Goal: Information Seeking & Learning: Learn about a topic

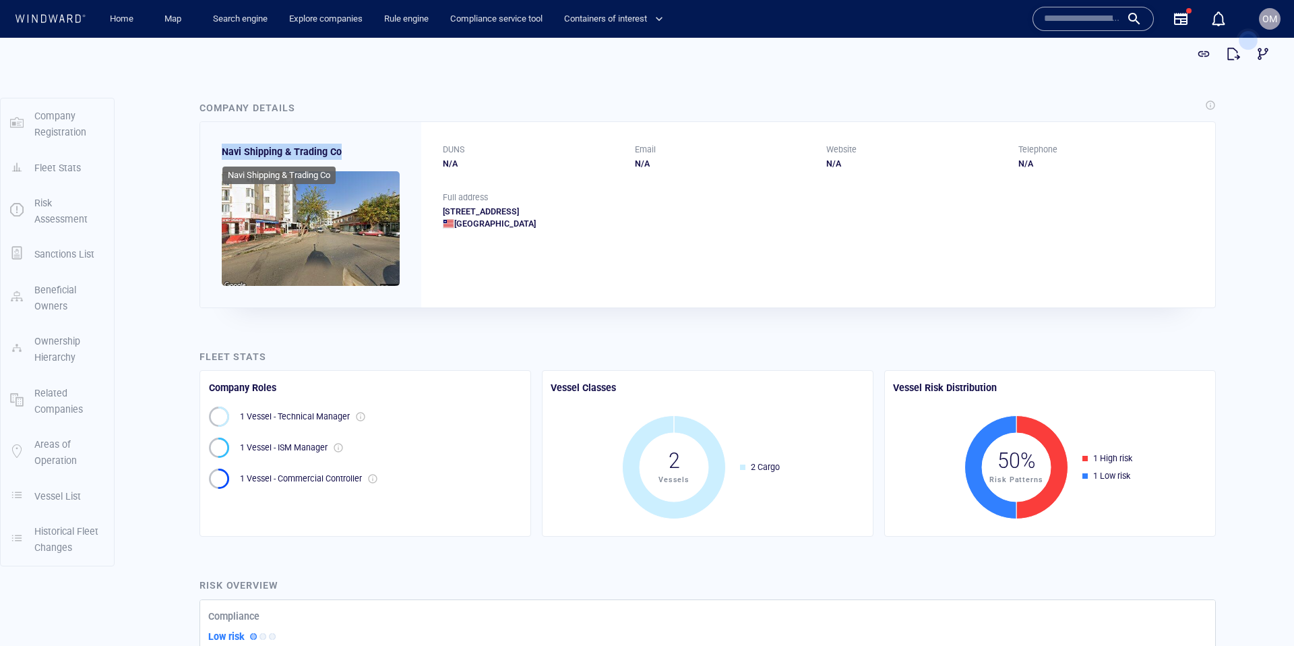
drag, startPoint x: 219, startPoint y: 154, endPoint x: 340, endPoint y: 154, distance: 120.6
click at [340, 154] on div "Navi Shipping & Trading Co" at bounding box center [310, 214] width 221 height 185
copy span "Navi Shipping & Trading Co"
click at [253, 156] on span "Navi Shipping & Trading Co" at bounding box center [282, 151] width 120 height 11
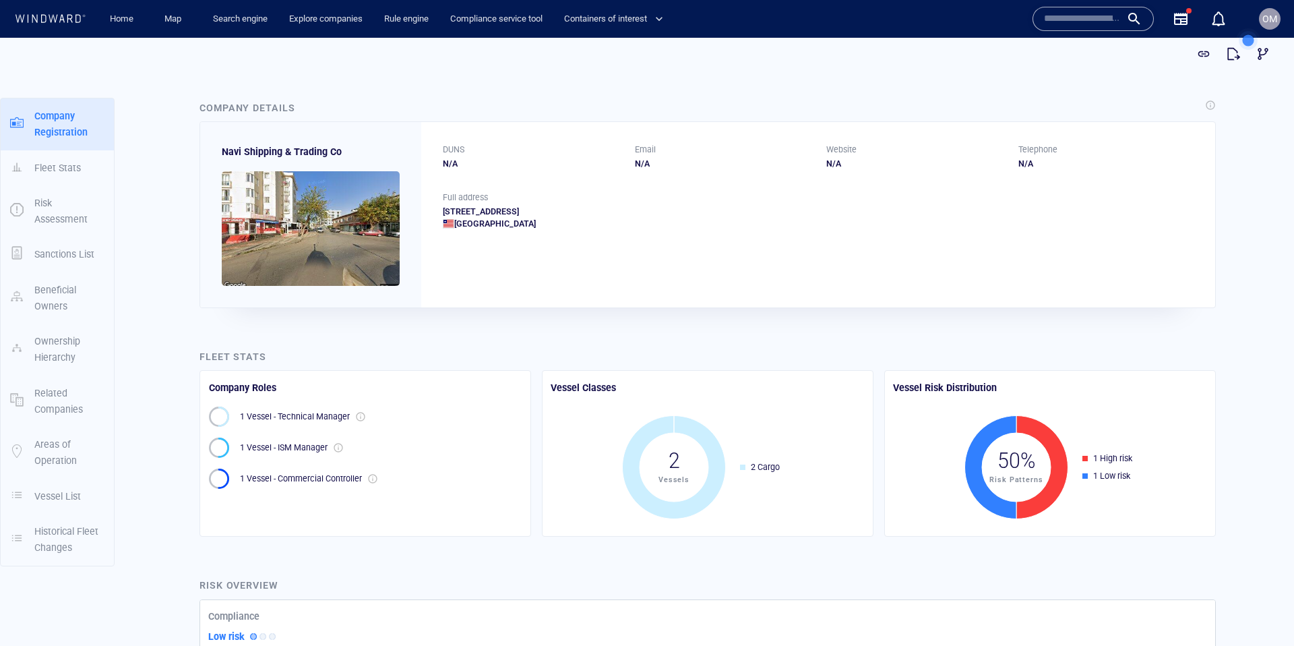
click at [234, 149] on span "Navi Shipping & Trading Co" at bounding box center [282, 151] width 120 height 11
drag, startPoint x: 256, startPoint y: 150, endPoint x: 264, endPoint y: 150, distance: 8.1
click at [264, 150] on span "Navi Shipping & Trading Co" at bounding box center [282, 151] width 120 height 11
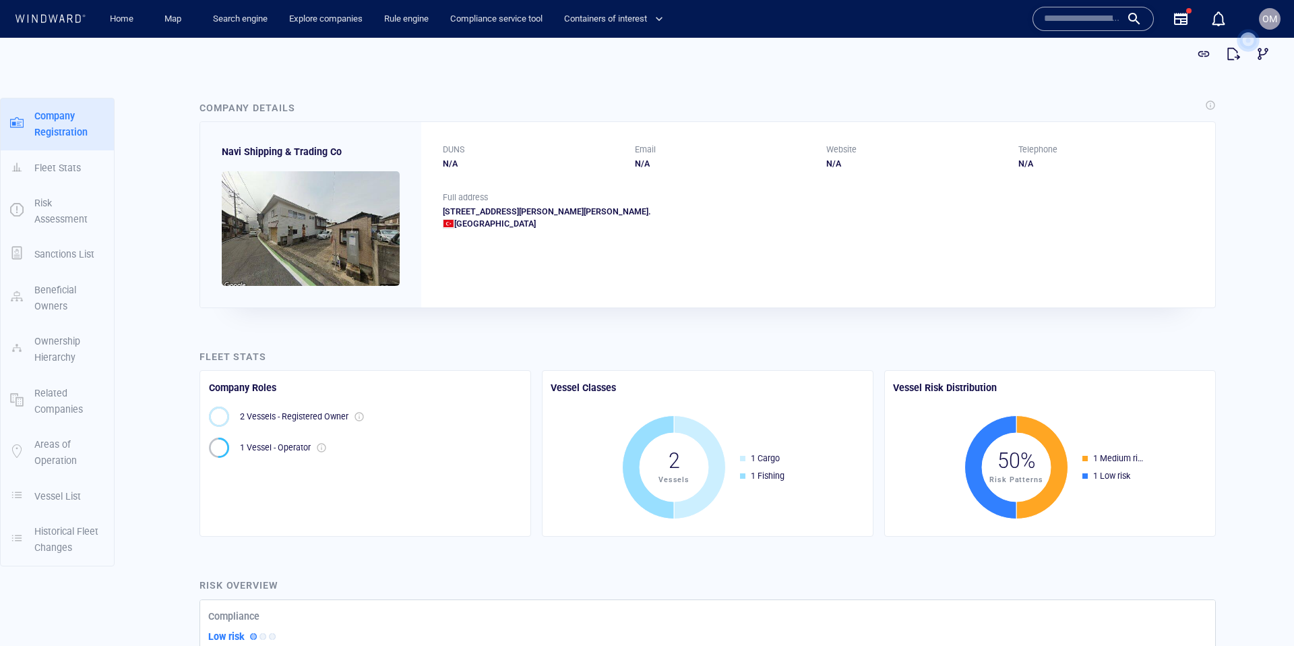
click at [230, 152] on span "Navi Shipping & Trading Co" at bounding box center [282, 151] width 120 height 11
drag, startPoint x: 230, startPoint y: 152, endPoint x: 333, endPoint y: 154, distance: 103.2
click at [333, 154] on span "Navi Shipping & Trading Co" at bounding box center [282, 151] width 120 height 11
click at [1066, 21] on input "text" at bounding box center [1082, 19] width 77 height 20
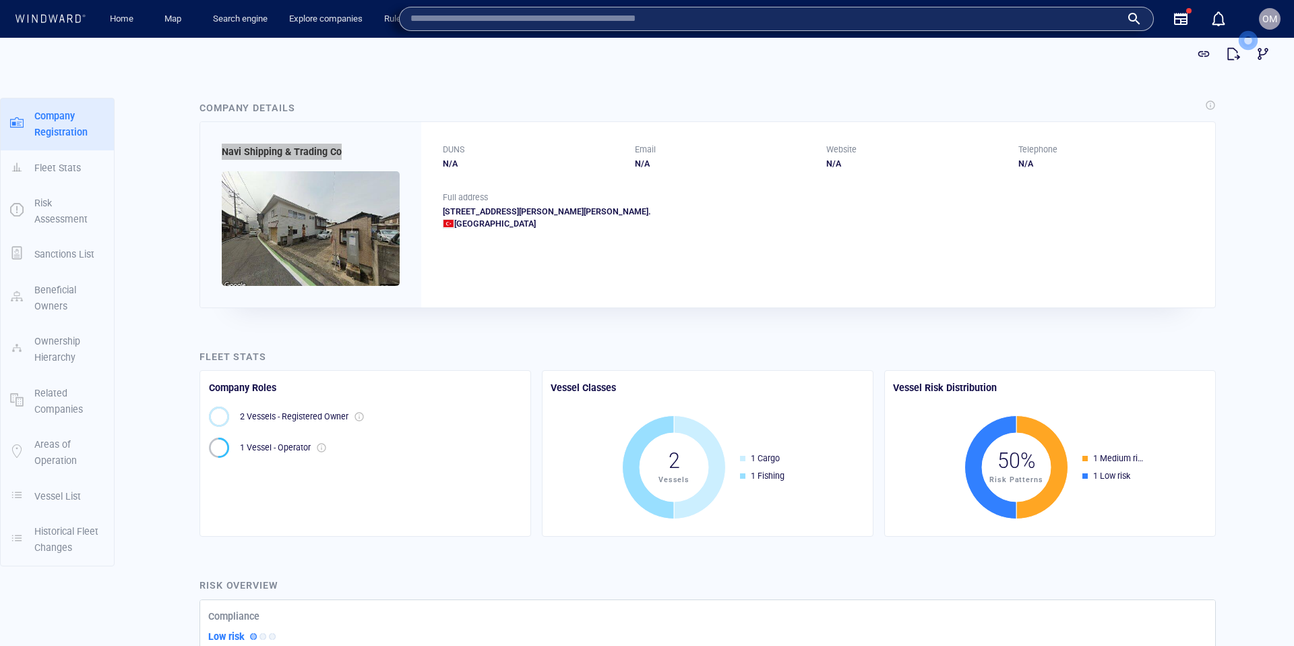
paste input "**********"
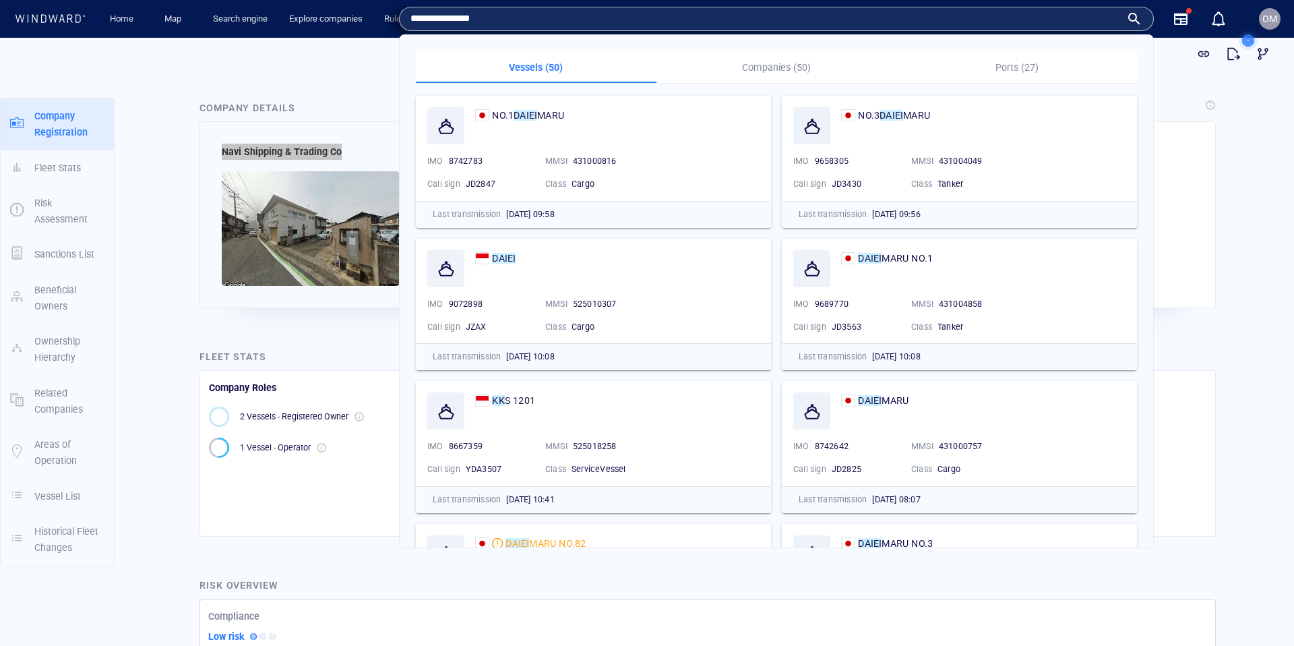
type input "**********"
click at [774, 63] on p "Companies (50)" at bounding box center [777, 67] width 224 height 16
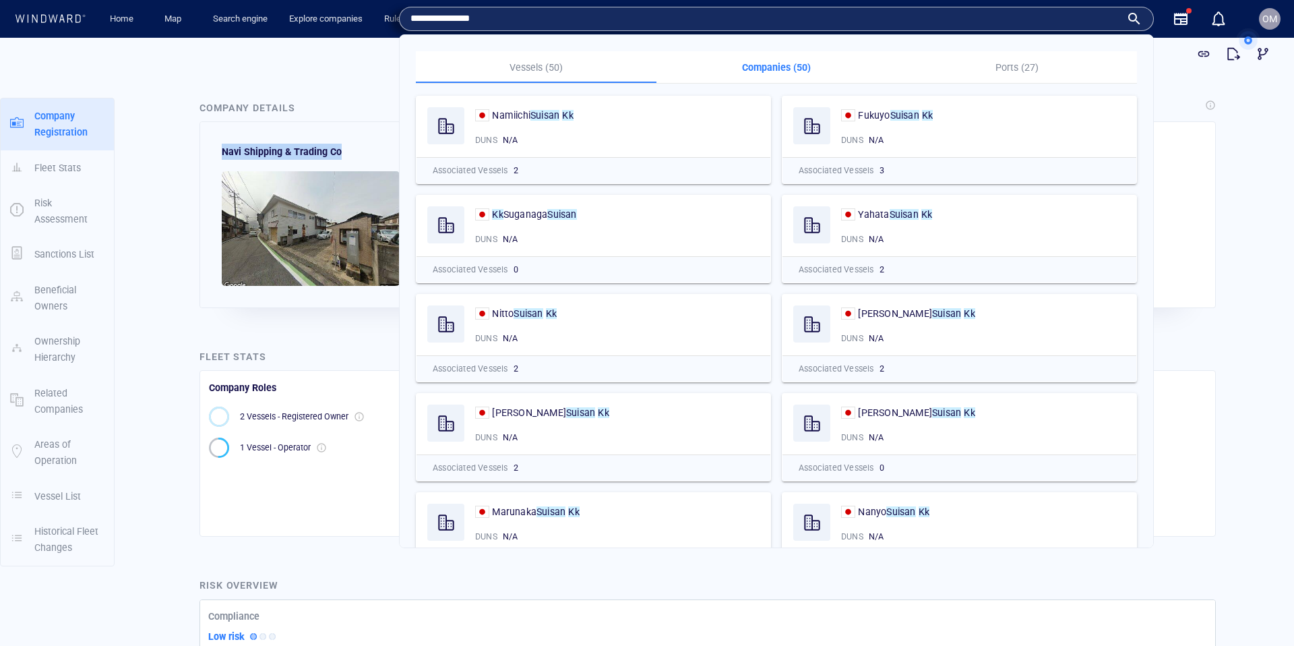
click at [363, 61] on div at bounding box center [647, 54] width 1262 height 30
click at [510, 19] on input "**********" at bounding box center [765, 19] width 710 height 20
click at [518, 16] on input "**********" at bounding box center [765, 19] width 710 height 20
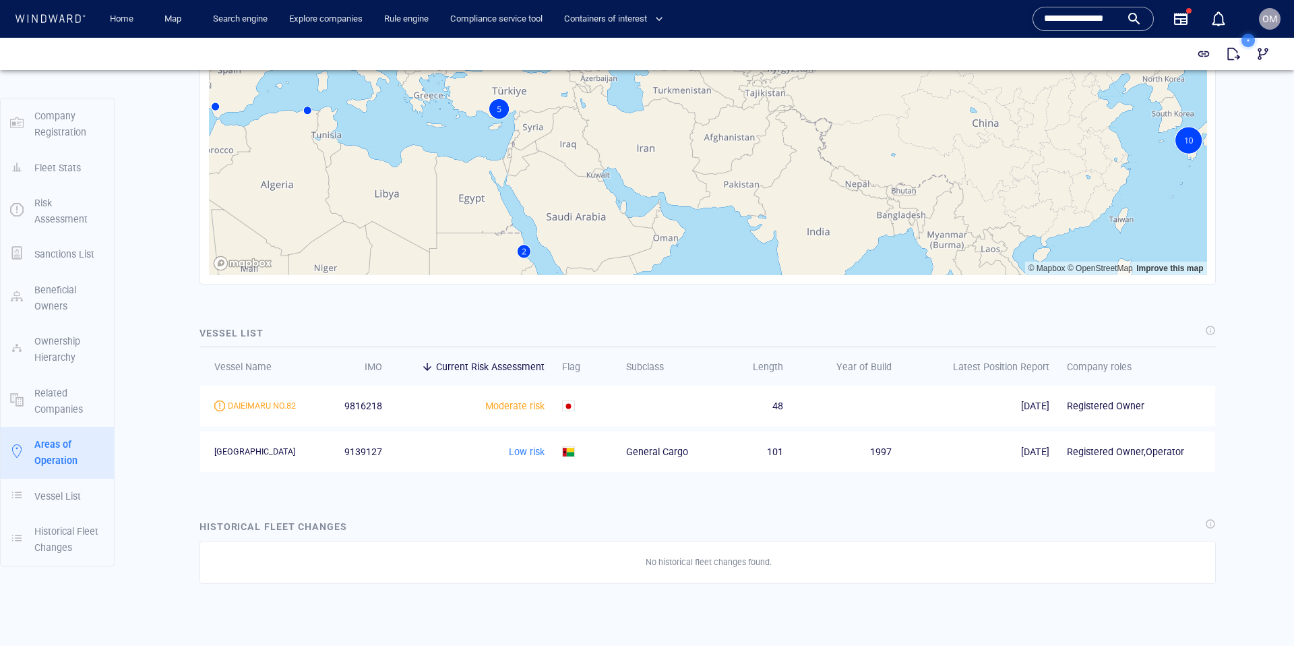
scroll to position [1220, 0]
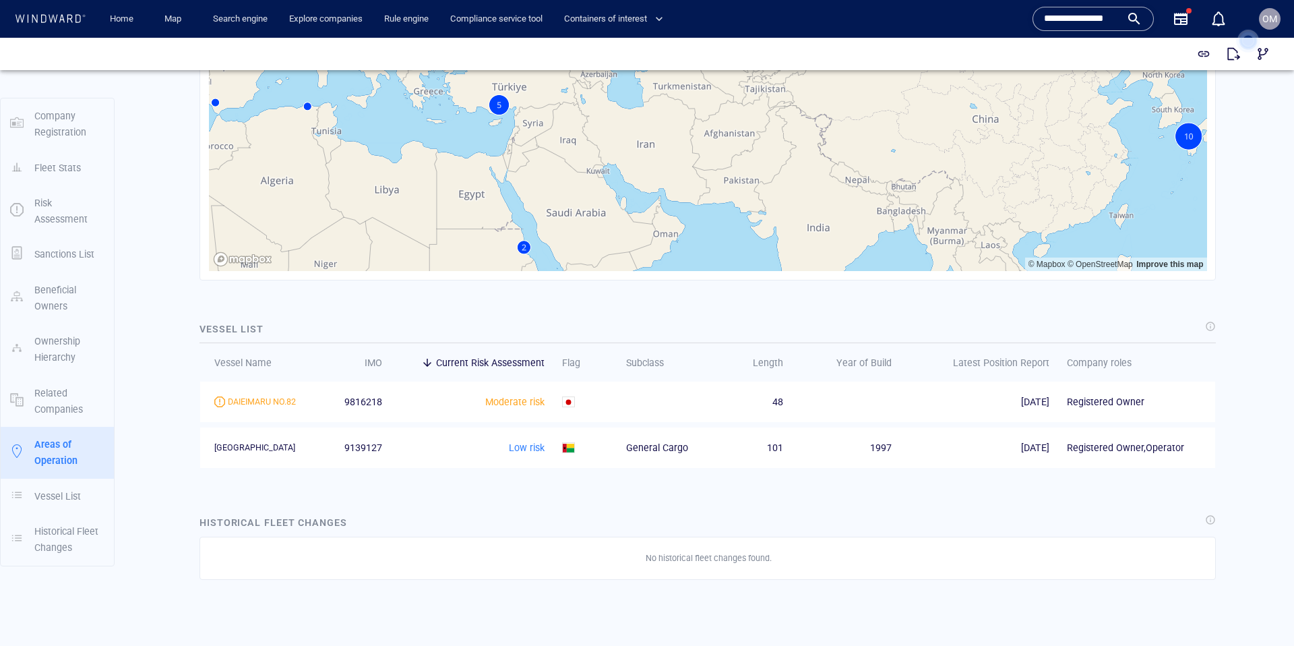
click at [365, 403] on span "9816218" at bounding box center [363, 402] width 38 height 16
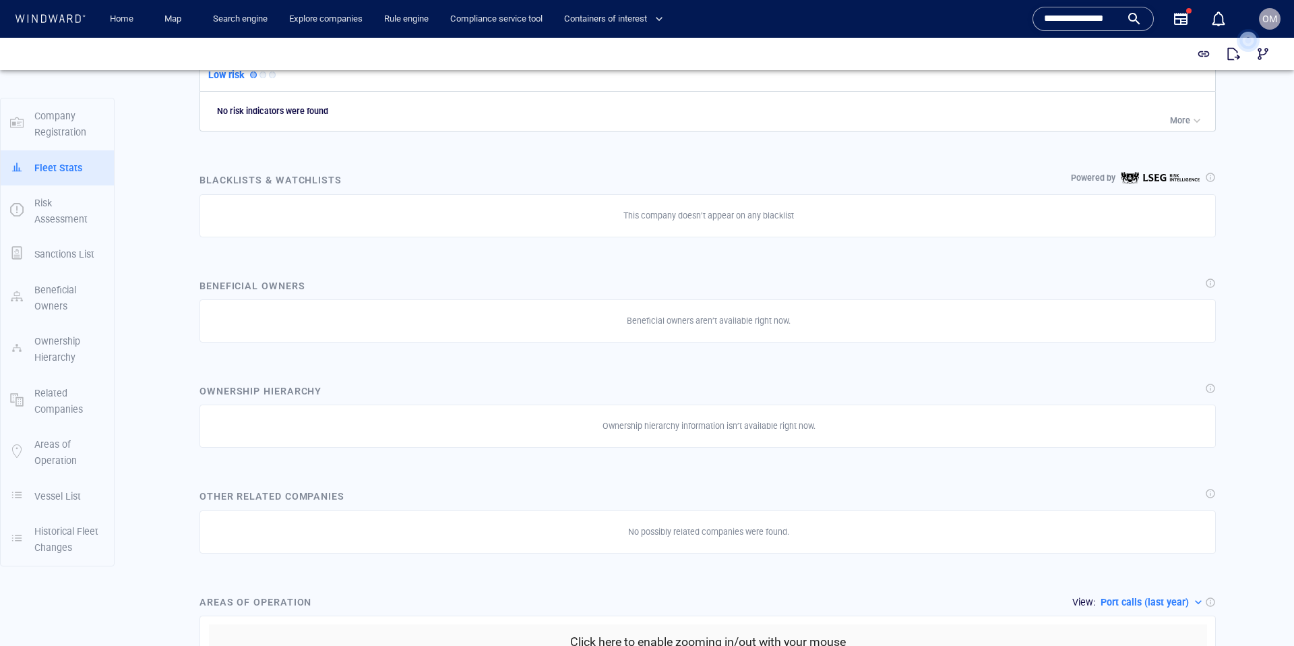
scroll to position [0, 0]
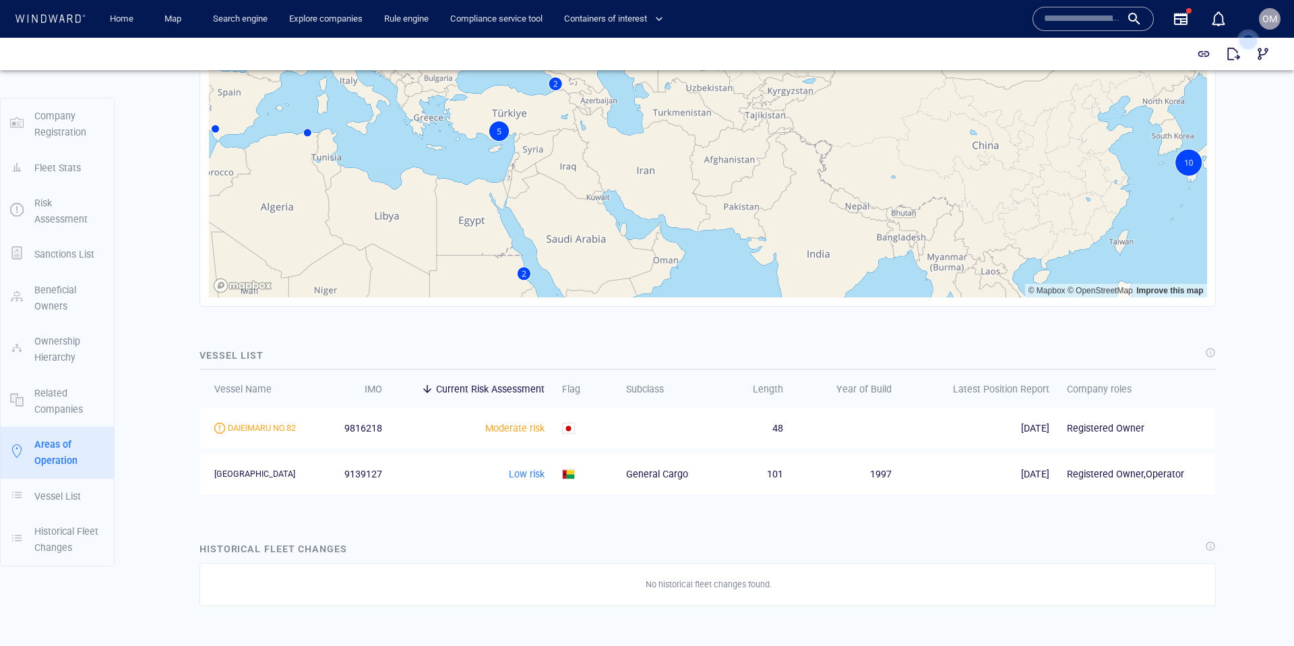
scroll to position [1292, 0]
